Goal: Information Seeking & Learning: Learn about a topic

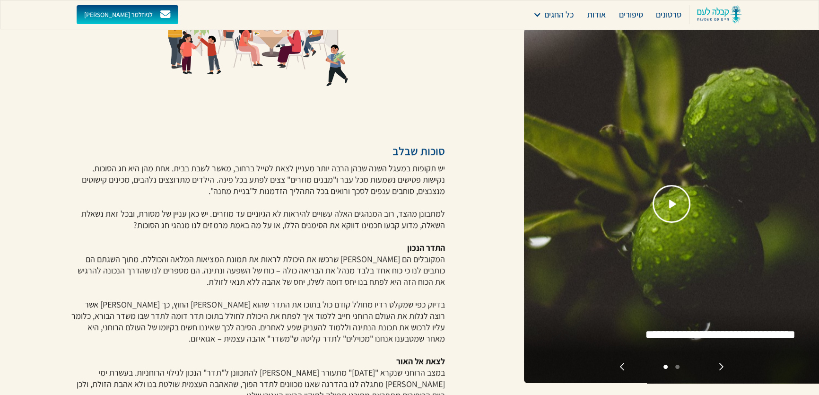
scroll to position [258, 0]
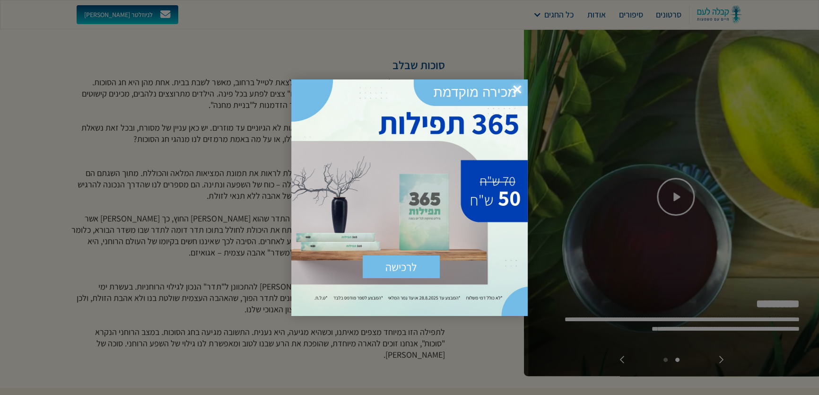
click at [515, 87] on span "×" at bounding box center [517, 89] width 21 height 21
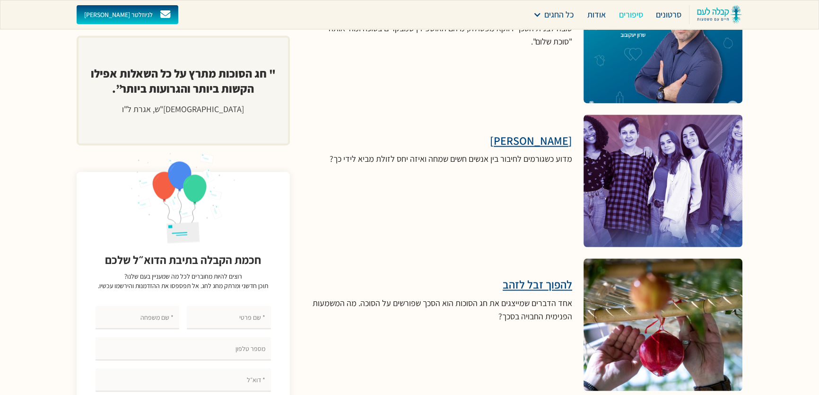
scroll to position [2063, 0]
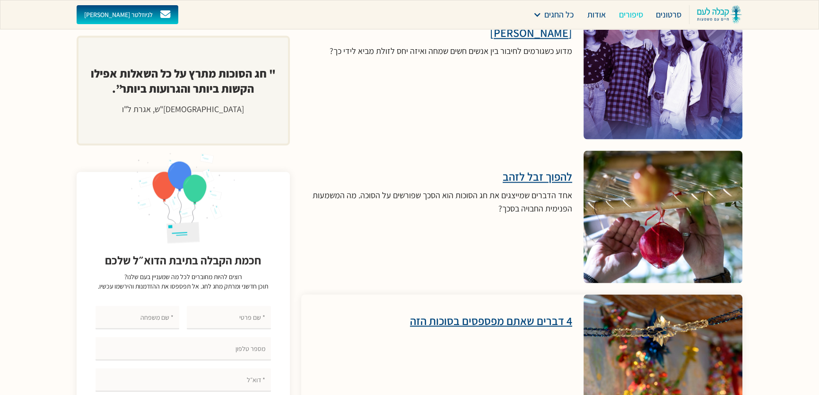
click at [475, 313] on h3 "4 דברים שאתם מפספסים בסוכות הזה" at bounding box center [491, 320] width 162 height 14
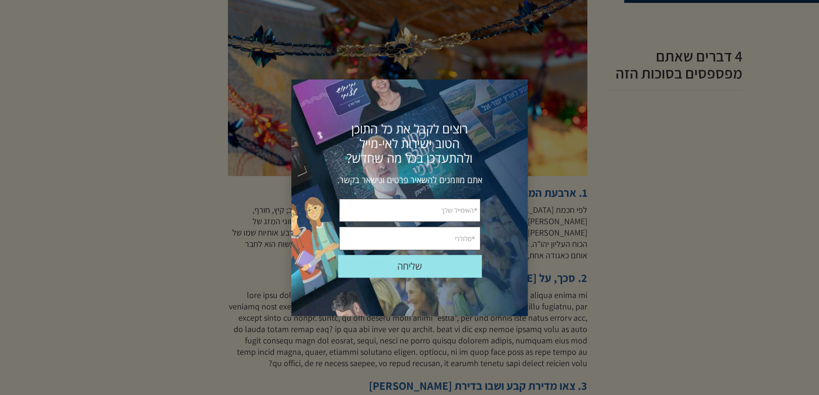
scroll to position [387, 0]
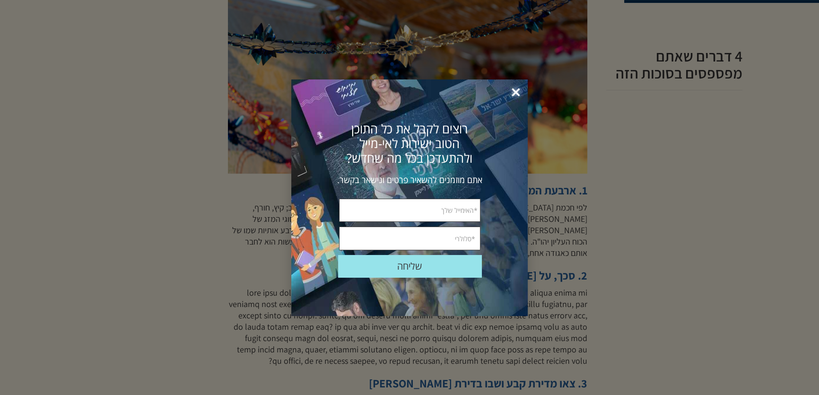
click at [519, 93] on span "×" at bounding box center [515, 92] width 21 height 21
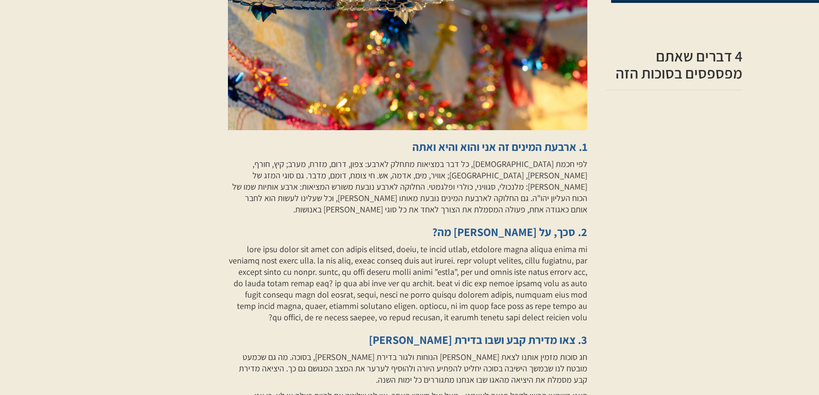
scroll to position [473, 0]
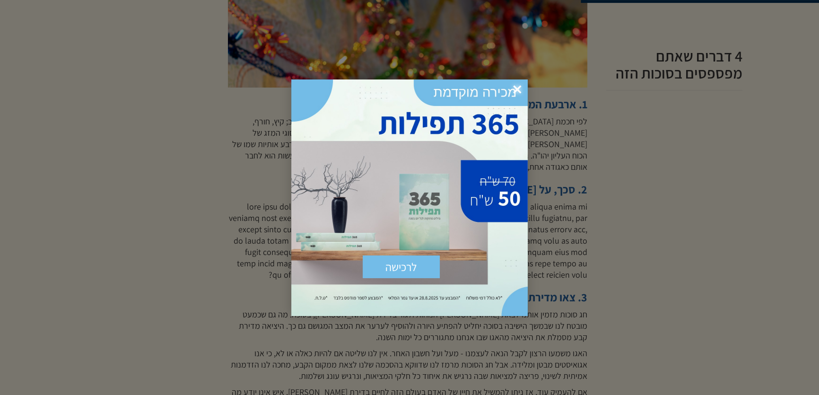
click at [515, 87] on span "×" at bounding box center [517, 89] width 21 height 21
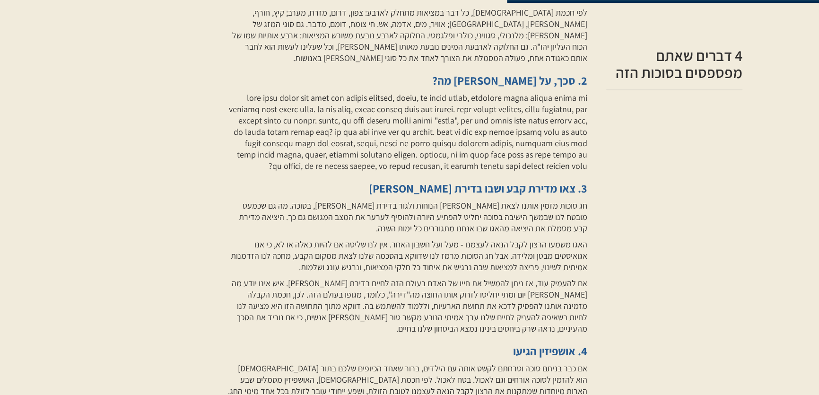
scroll to position [644, 0]
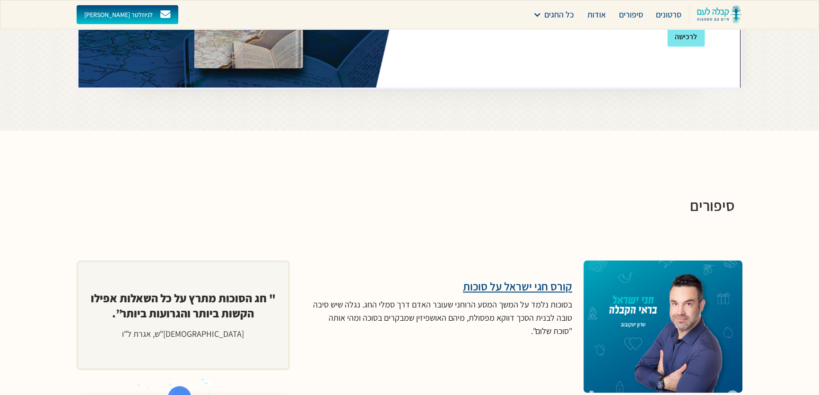
scroll to position [1547, 0]
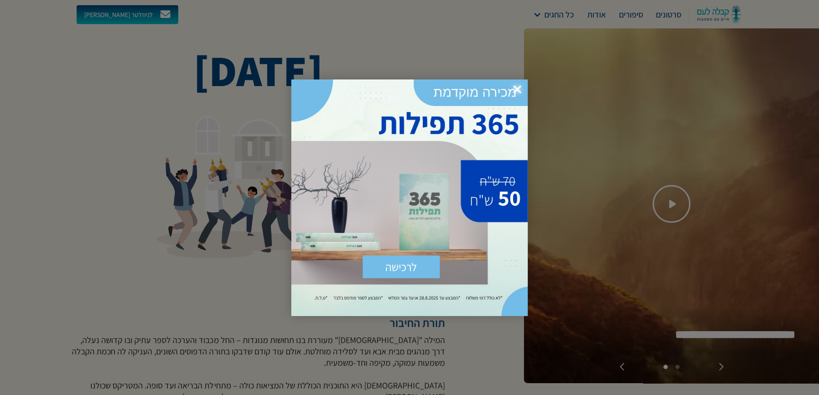
click at [514, 87] on span "×" at bounding box center [517, 89] width 21 height 21
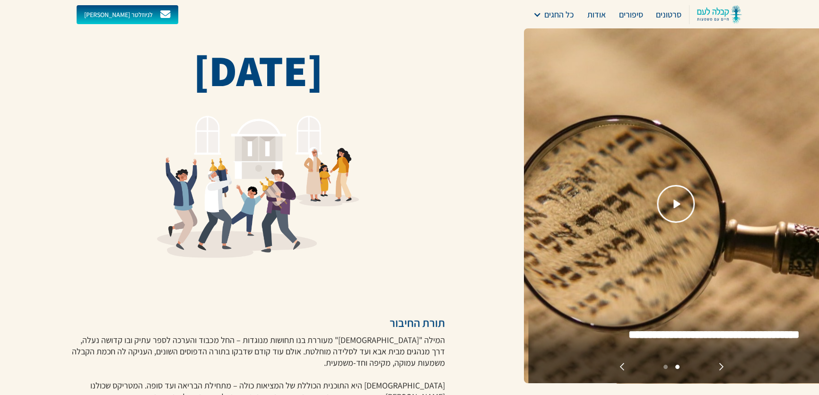
click at [707, 10] on img at bounding box center [719, 14] width 45 height 19
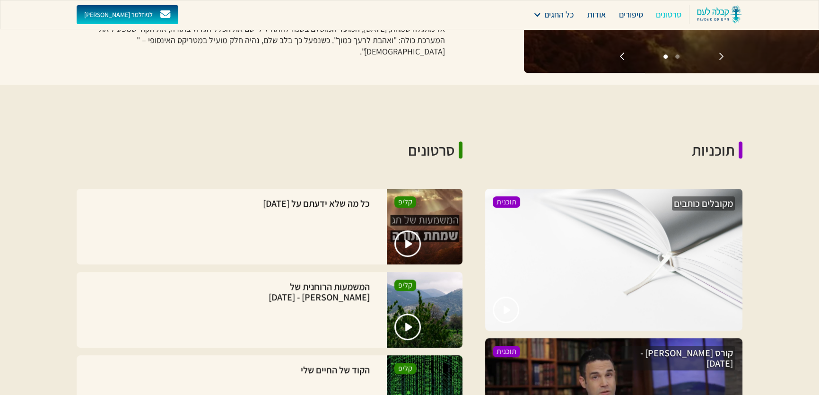
scroll to position [558, 0]
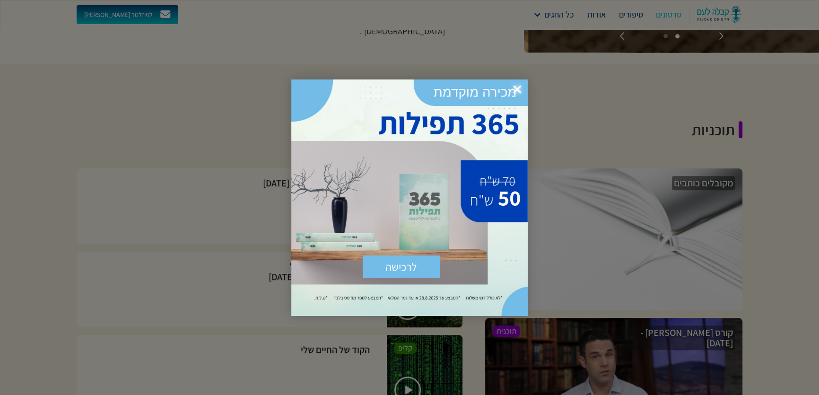
click at [518, 87] on span "×" at bounding box center [517, 89] width 21 height 21
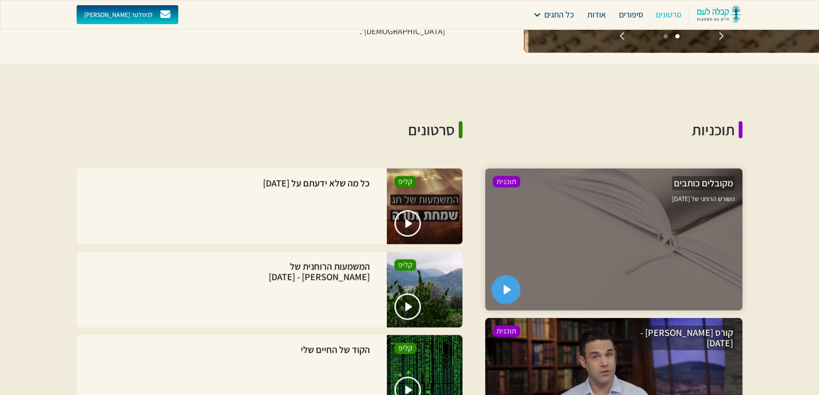
click at [511, 276] on link "open lightbox" at bounding box center [505, 289] width 29 height 29
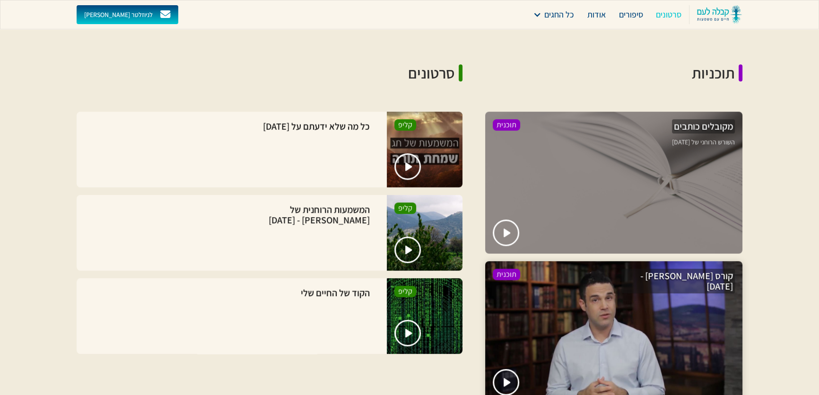
scroll to position [687, 0]
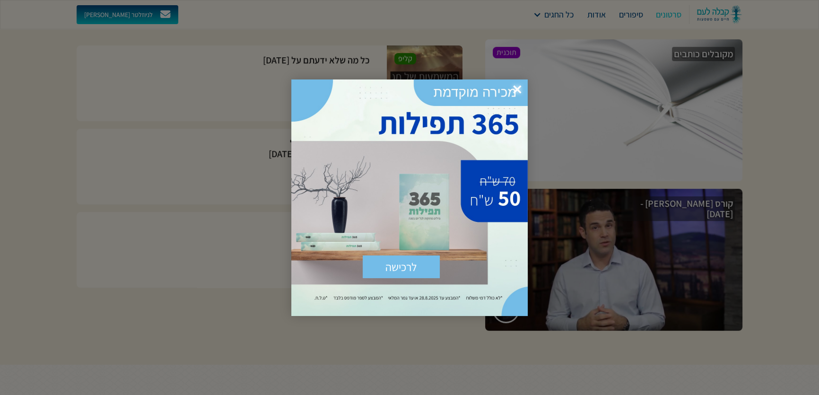
click at [520, 89] on span "×" at bounding box center [517, 89] width 21 height 21
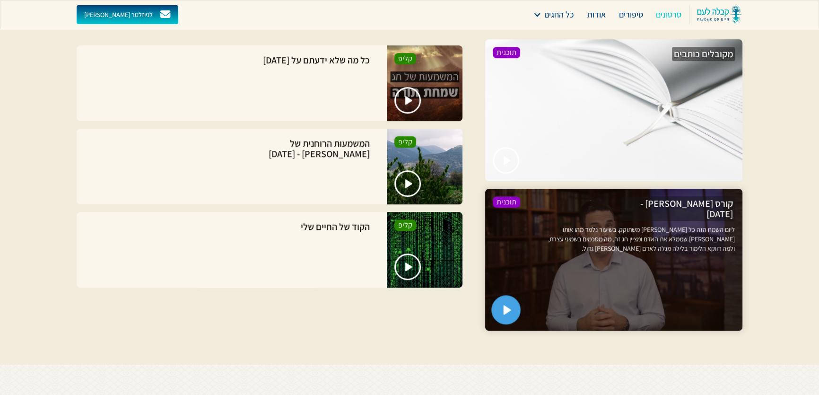
click at [504, 305] on img "open lightbox" at bounding box center [508, 309] width 8 height 9
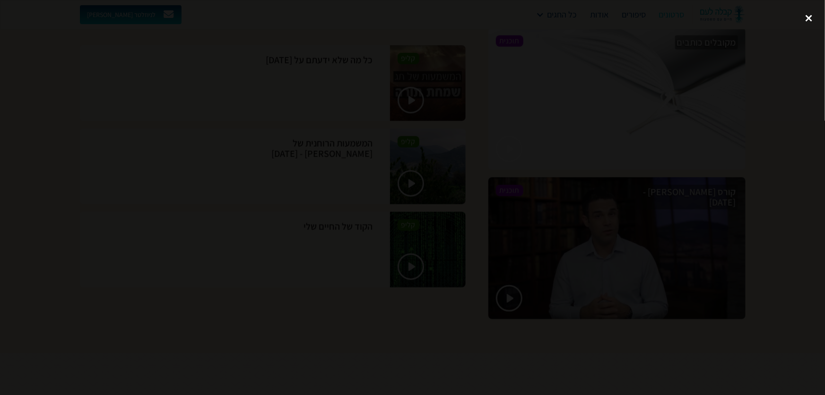
click at [807, 17] on div "close lightbox" at bounding box center [809, 18] width 32 height 21
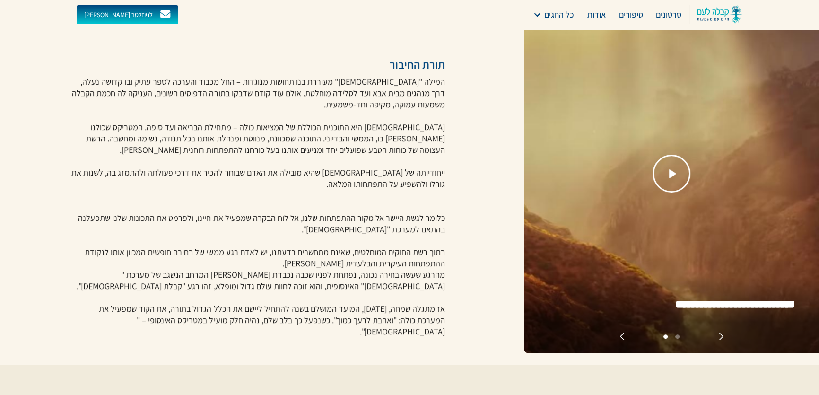
scroll to position [258, 0]
click at [670, 162] on link "open lightbox" at bounding box center [672, 174] width 42 height 42
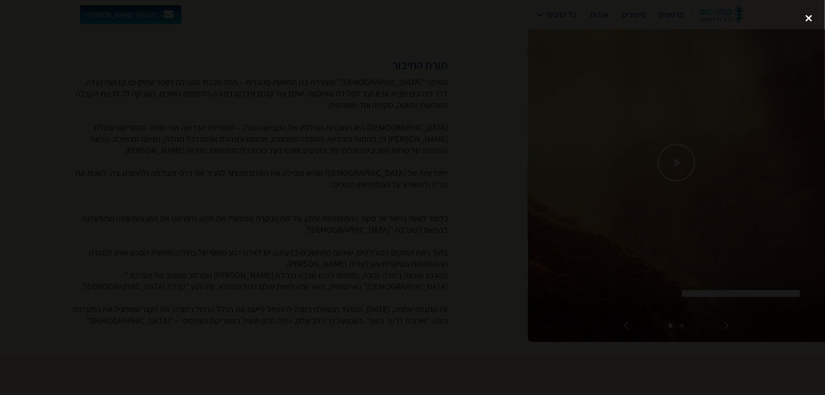
click at [808, 19] on div "close lightbox" at bounding box center [809, 18] width 32 height 21
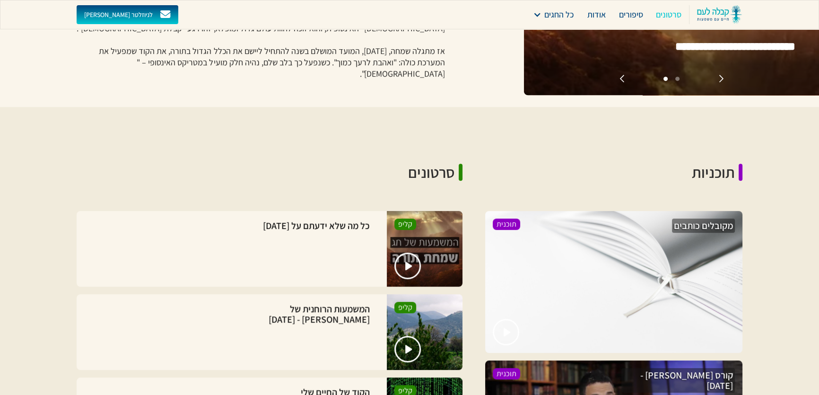
scroll to position [558, 0]
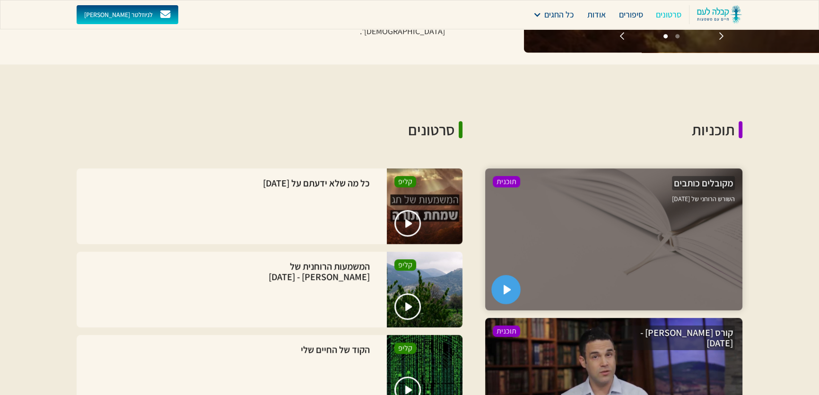
click at [509, 285] on img "open lightbox" at bounding box center [508, 289] width 8 height 9
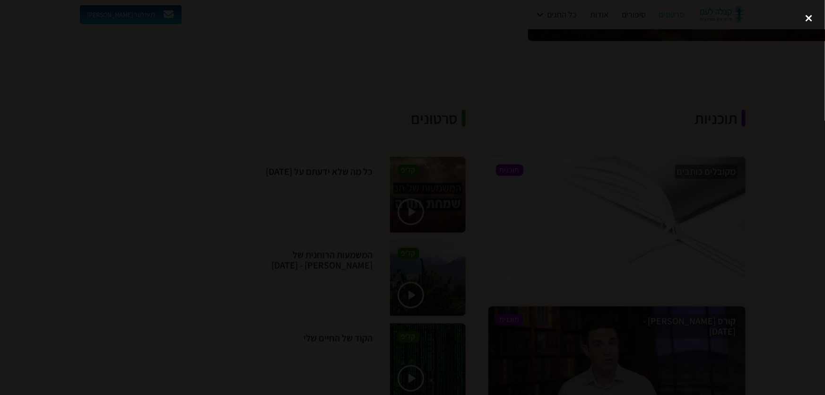
click at [811, 19] on div "close lightbox" at bounding box center [809, 18] width 32 height 21
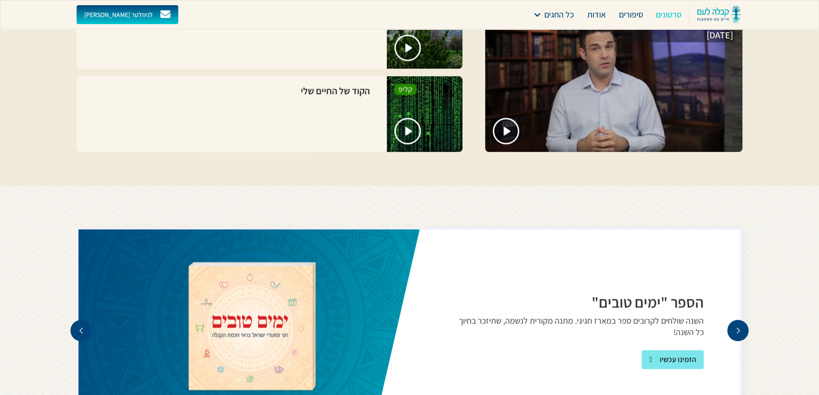
scroll to position [774, 0]
